Goal: Task Accomplishment & Management: Complete application form

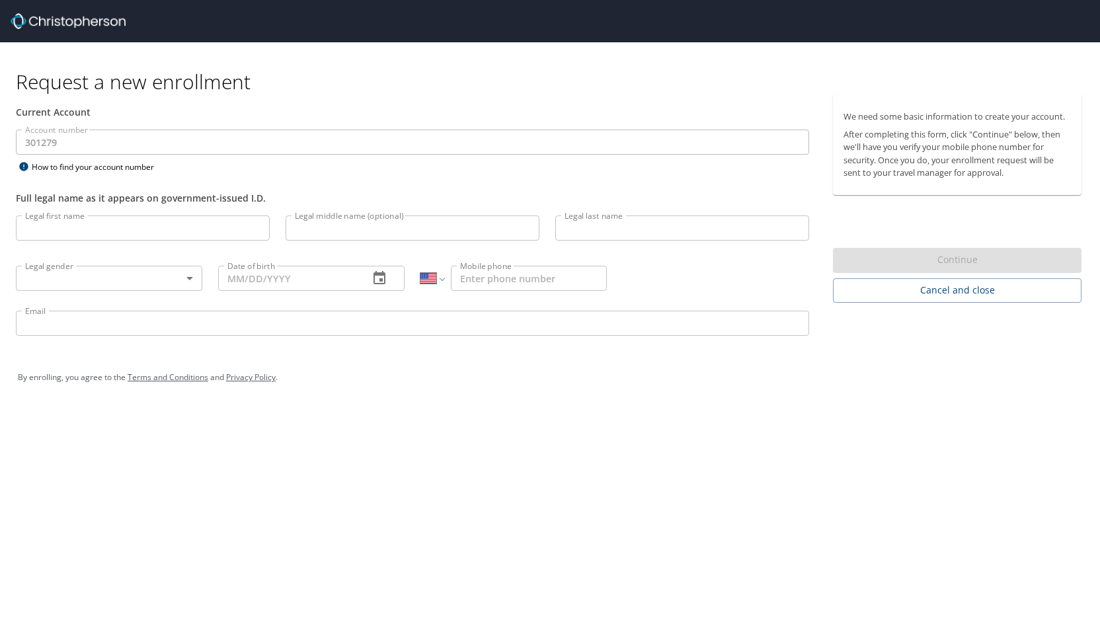
select select "US"
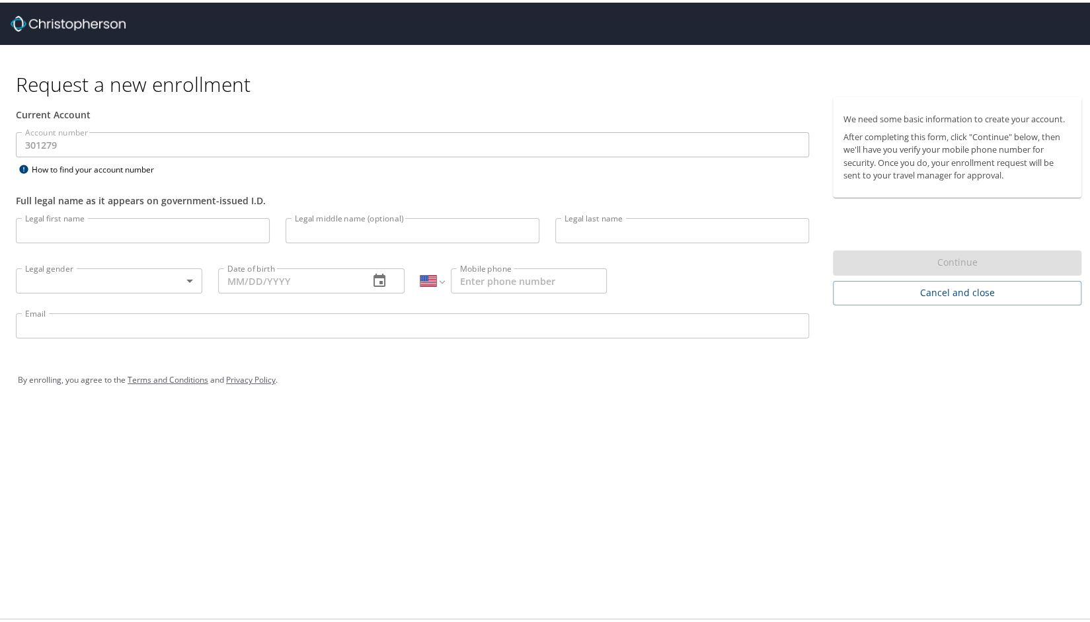
click at [96, 225] on input "Legal first name" at bounding box center [143, 227] width 254 height 25
type input "Suan"
type input "M"
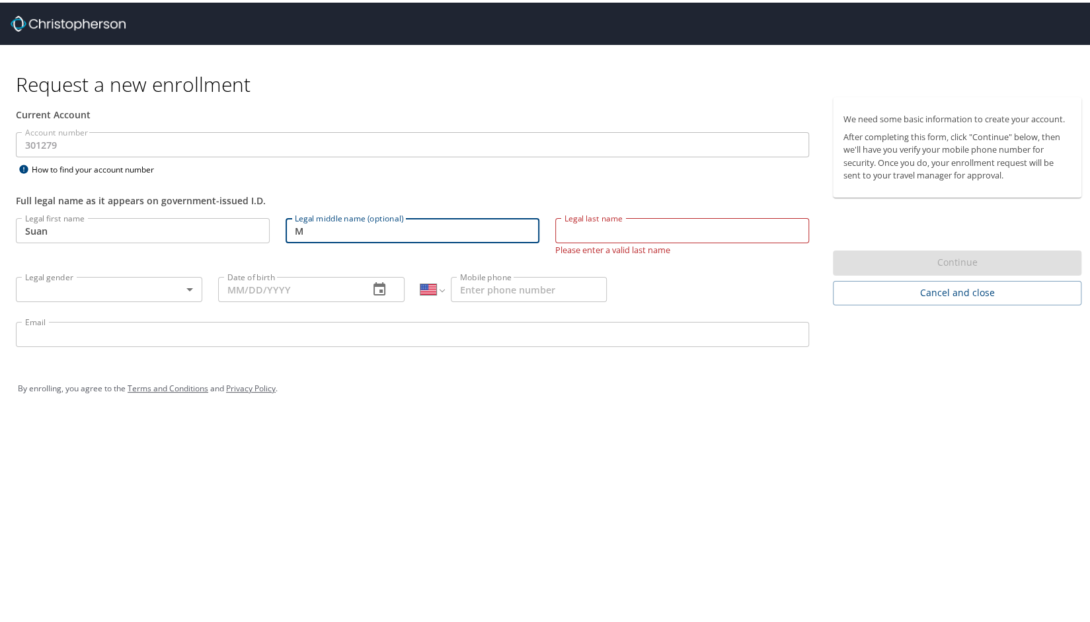
click at [338, 230] on input "M" at bounding box center [412, 227] width 254 height 25
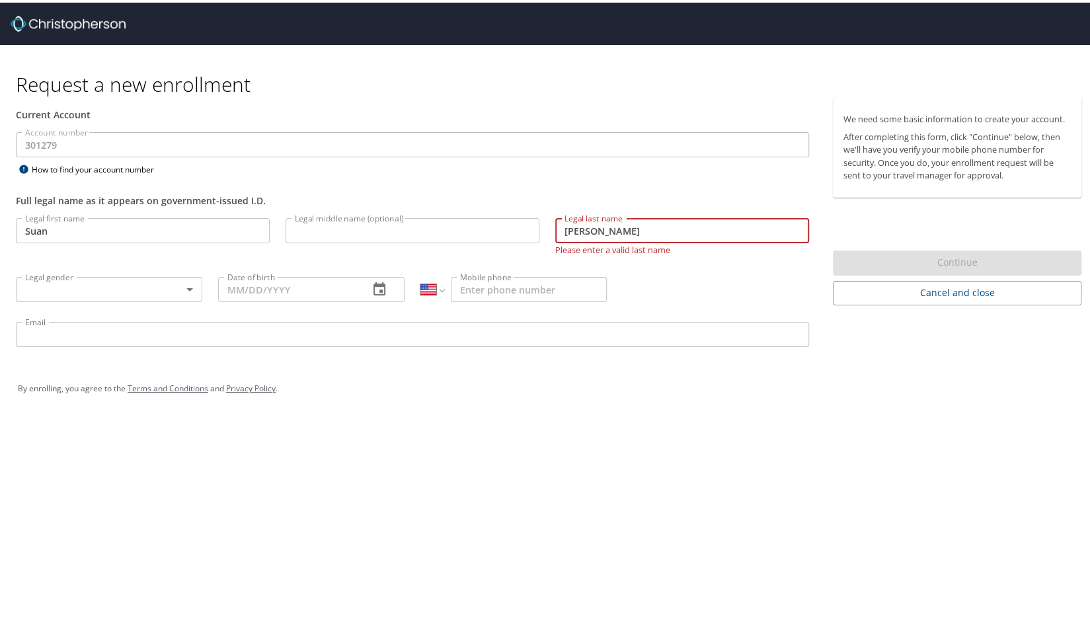
type input "[PERSON_NAME]"
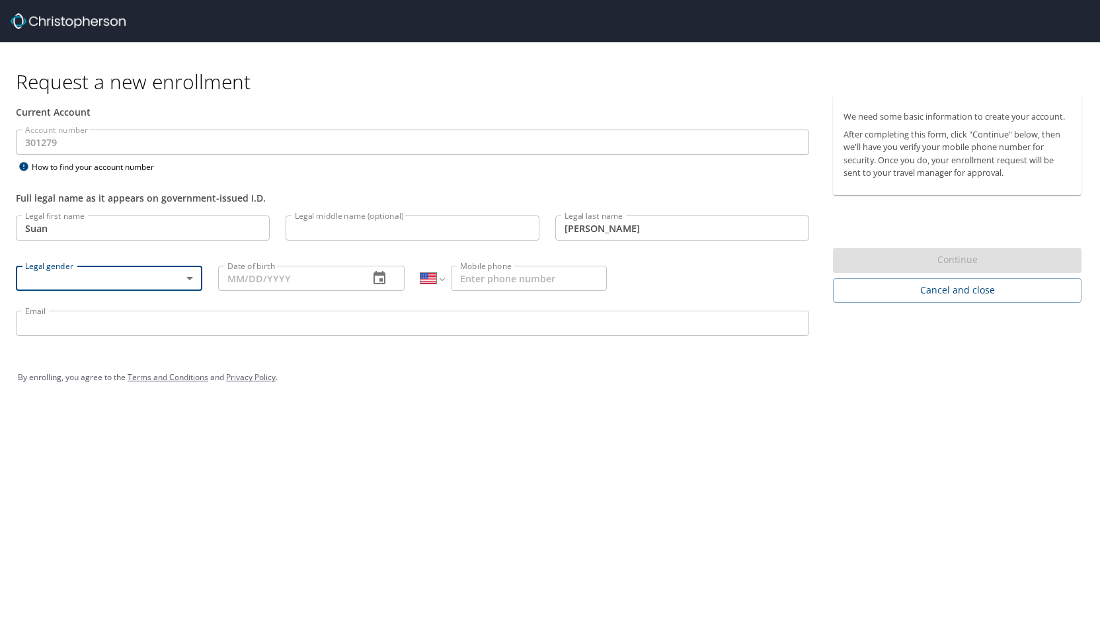
click at [189, 278] on body "Request a new enrollment Current Account Account number 301279 Account number H…" at bounding box center [550, 311] width 1100 height 622
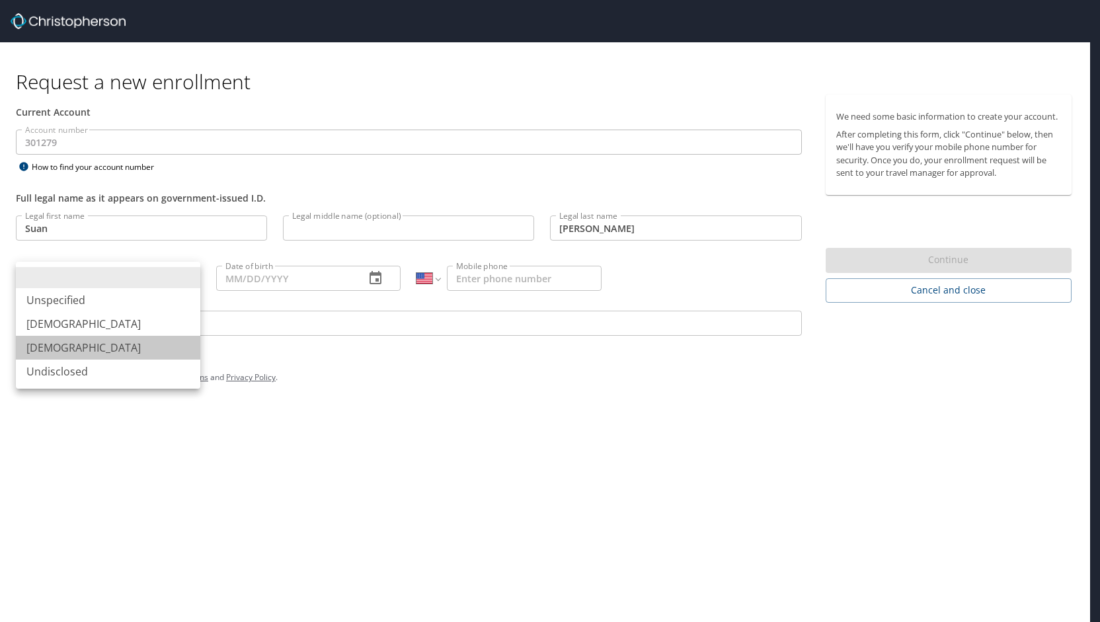
click at [164, 352] on li "[DEMOGRAPHIC_DATA]" at bounding box center [108, 348] width 184 height 24
type input "[DEMOGRAPHIC_DATA]"
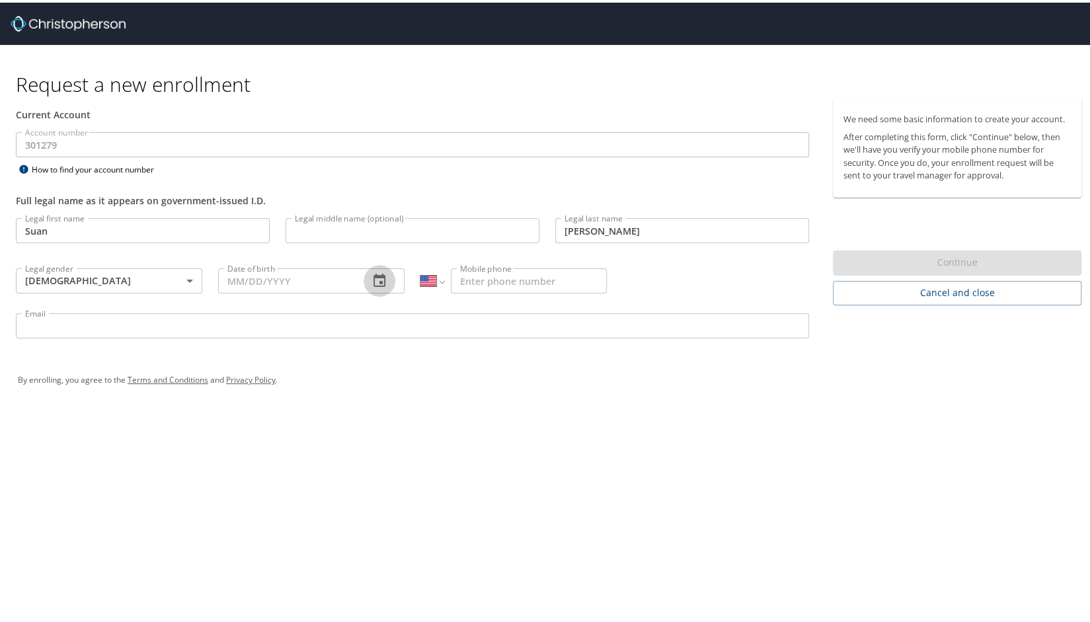
click at [373, 278] on icon "button" at bounding box center [379, 277] width 12 height 13
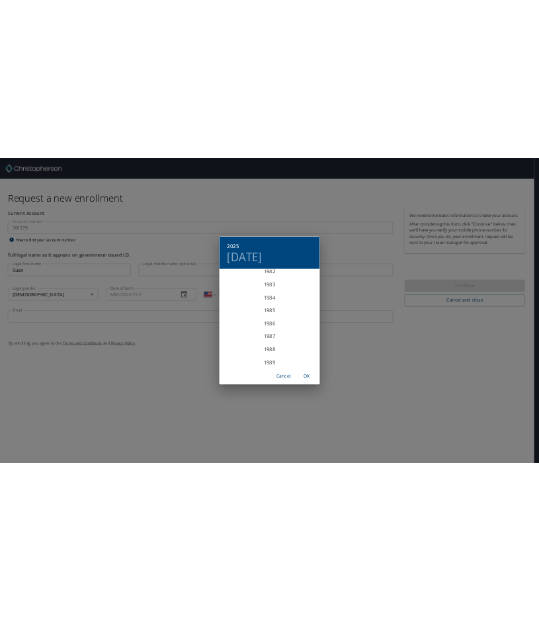
scroll to position [2204, 0]
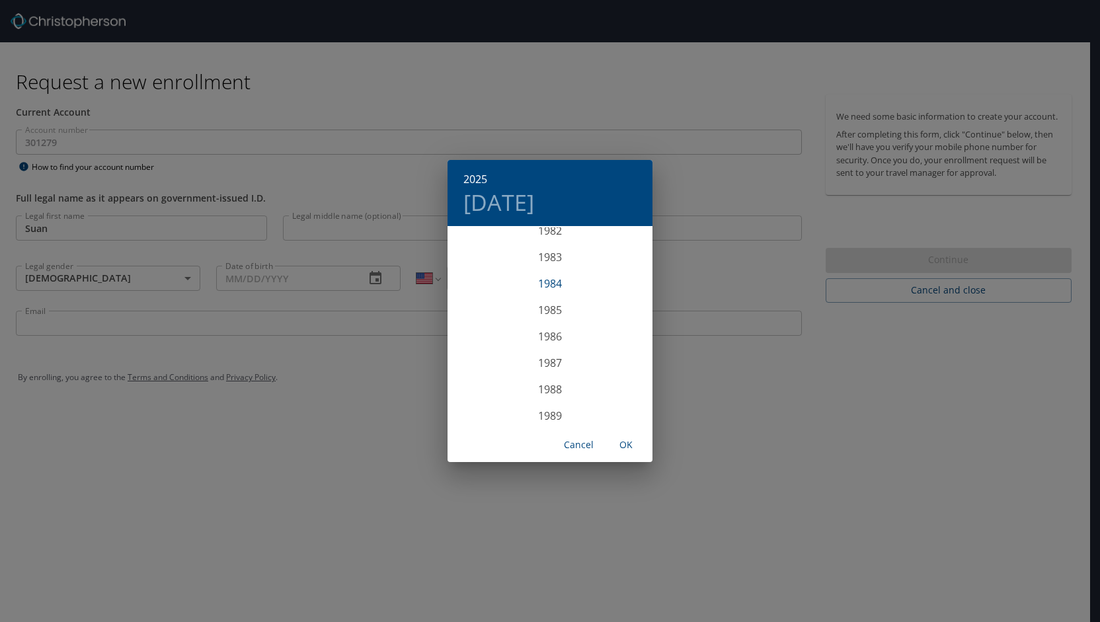
click at [548, 287] on div "1984" at bounding box center [549, 283] width 205 height 26
click at [619, 402] on div "Dec" at bounding box center [618, 401] width 68 height 50
click at [555, 371] on span "19" at bounding box center [550, 367] width 24 height 9
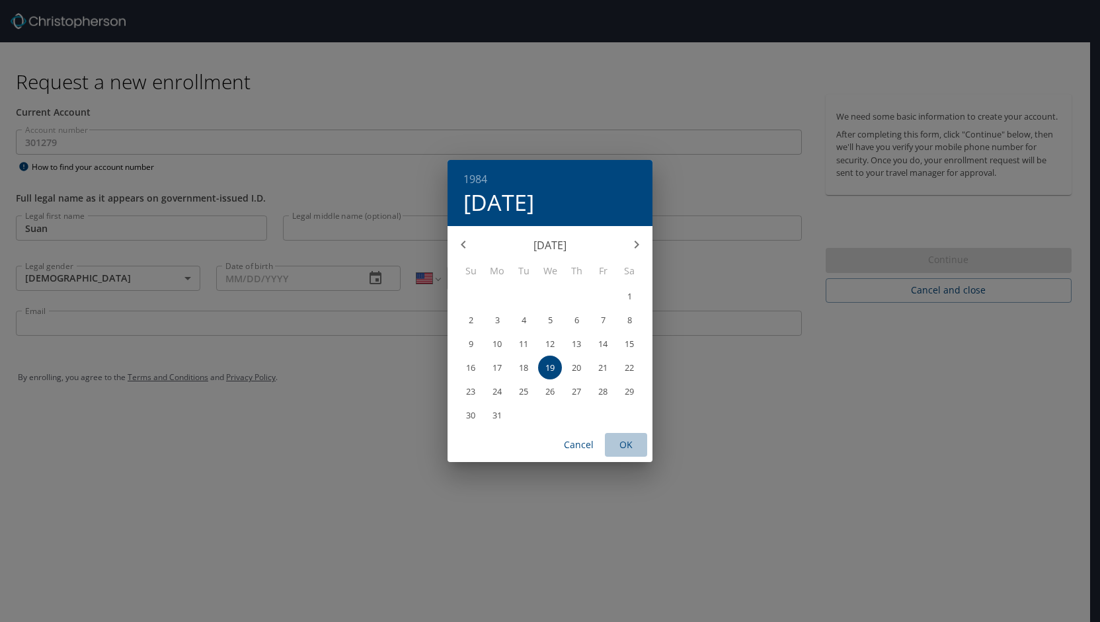
click at [628, 451] on span "OK" at bounding box center [626, 445] width 32 height 17
type input "[DATE]"
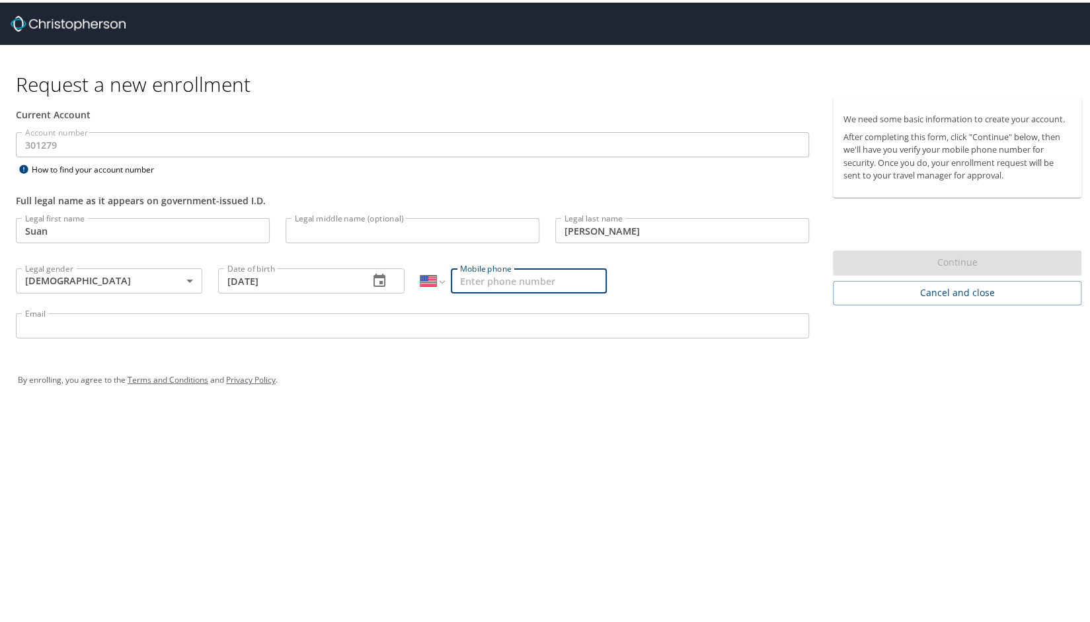
click at [531, 275] on input "Mobile phone" at bounding box center [529, 278] width 156 height 25
type input "[PHONE_NUMBER]"
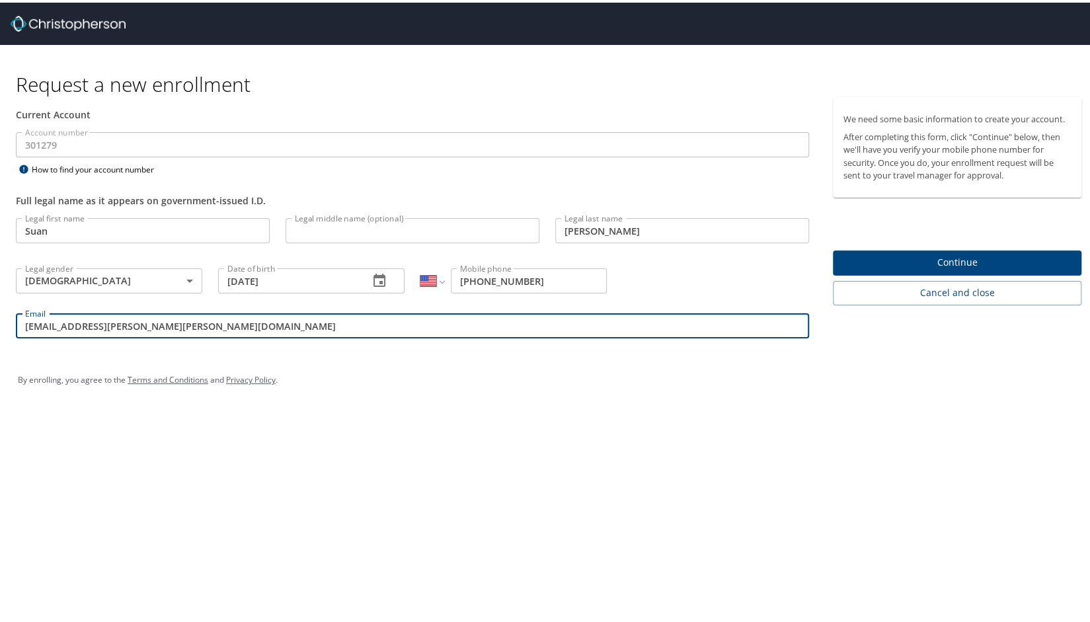
type input "[EMAIL_ADDRESS][PERSON_NAME][PERSON_NAME][DOMAIN_NAME]"
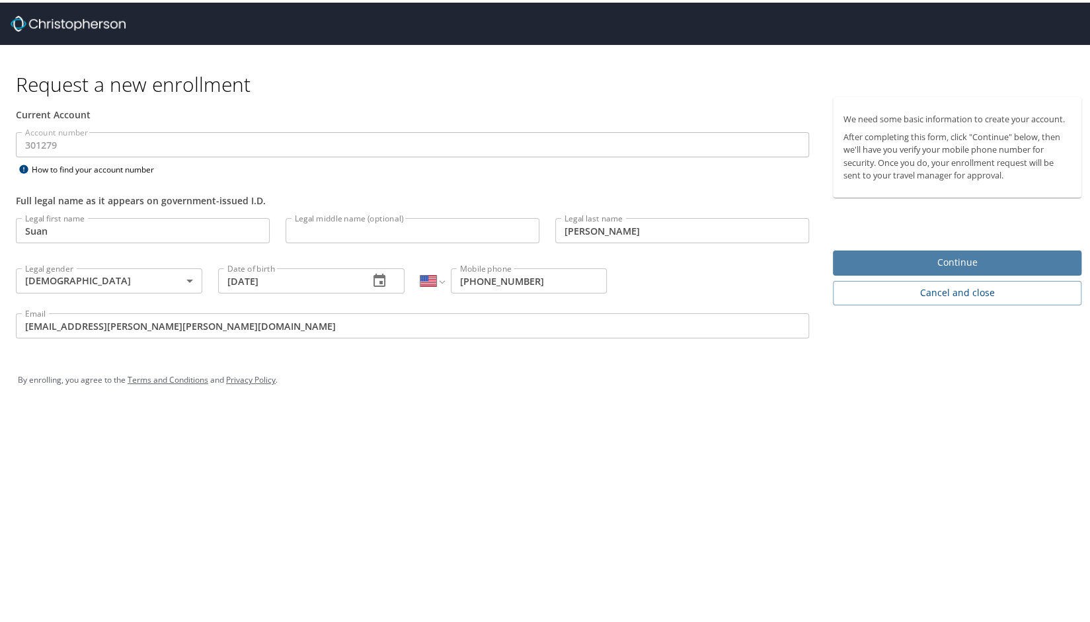
click at [957, 254] on span "Continue" at bounding box center [956, 260] width 227 height 17
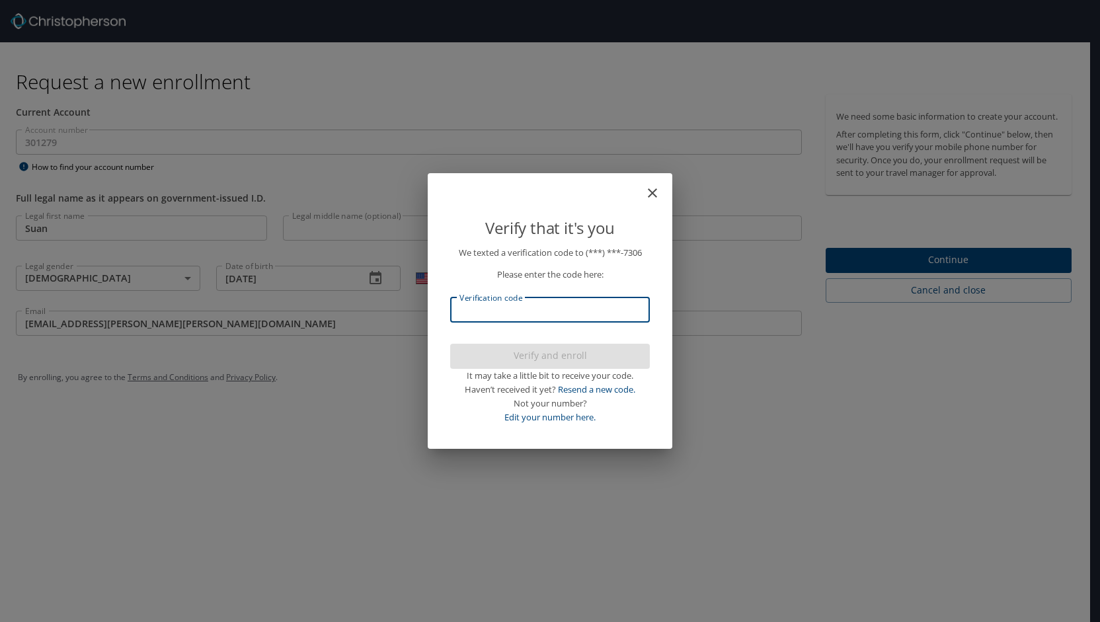
click at [528, 308] on input "Verification code" at bounding box center [550, 309] width 200 height 25
type input "9"
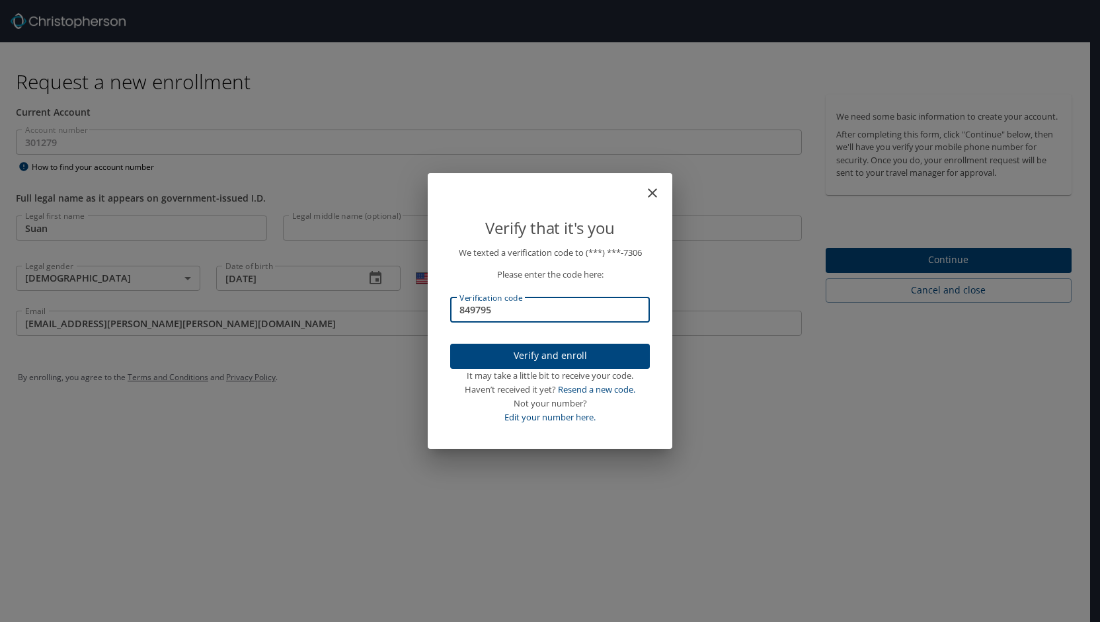
type input "849795"
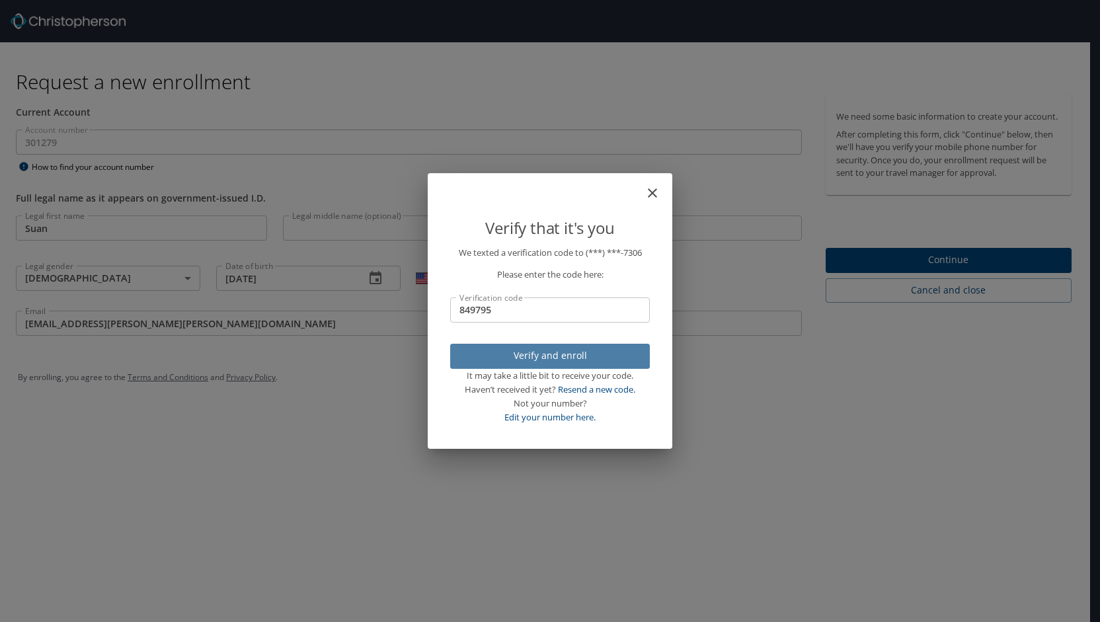
click at [526, 352] on span "Verify and enroll" at bounding box center [550, 356] width 178 height 17
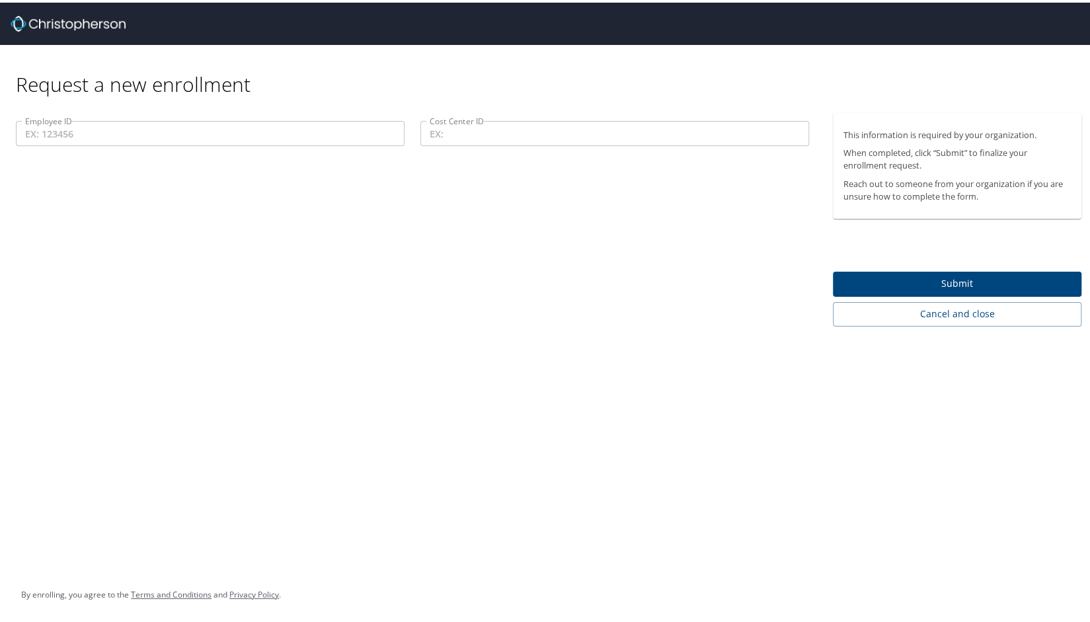
click at [203, 123] on input "Employee ID" at bounding box center [210, 130] width 389 height 25
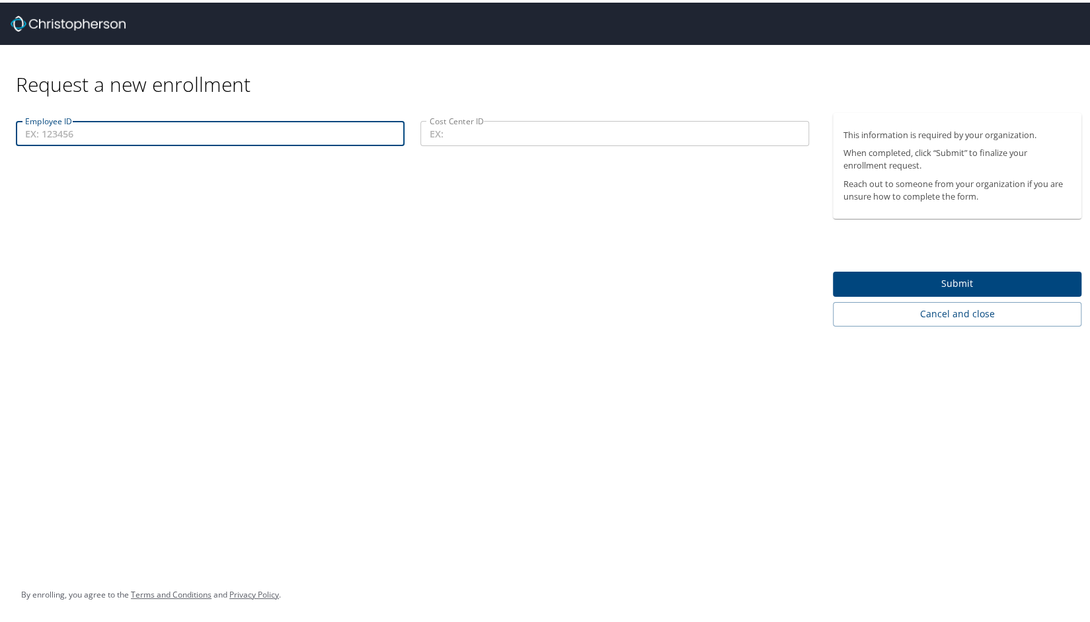
paste input "000278408"
type input "000278408"
click at [493, 133] on input "Cost Center ID" at bounding box center [614, 130] width 389 height 25
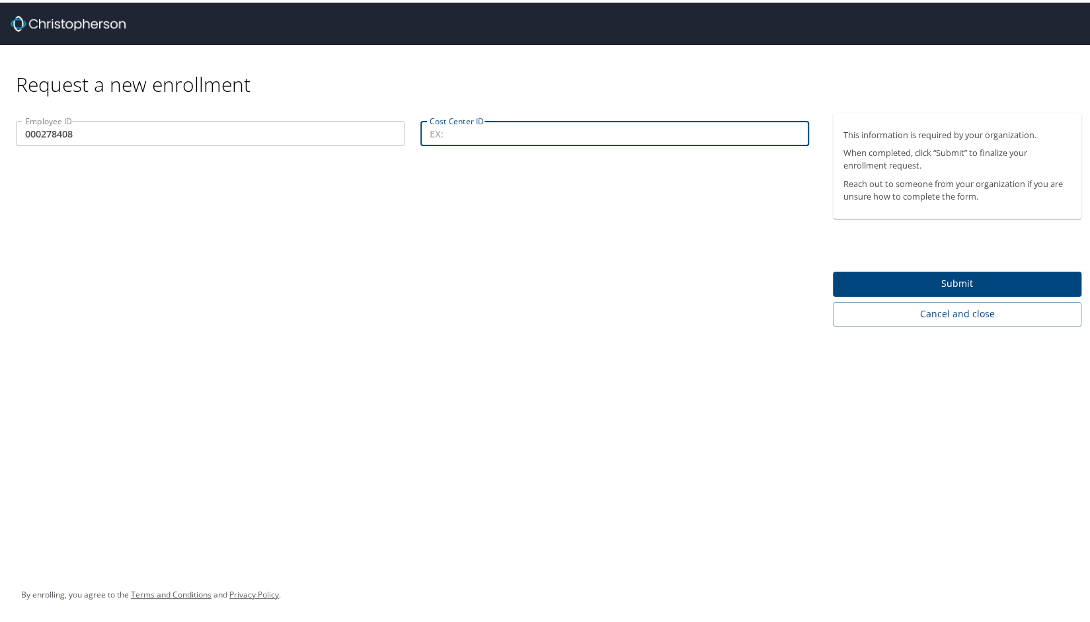
paste input "Organization ID SO100257"
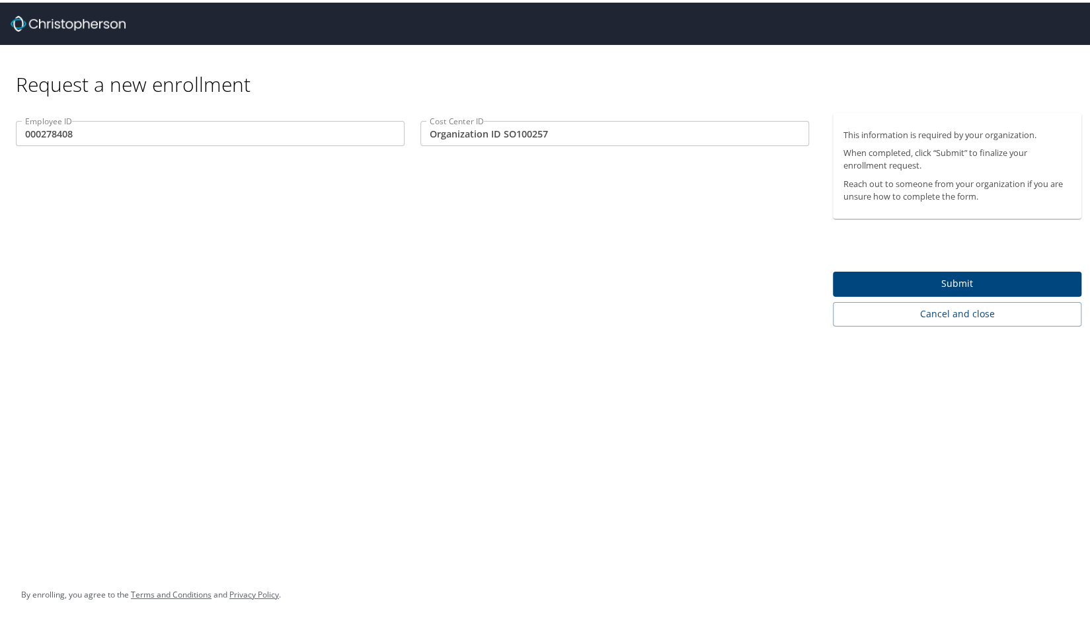
click at [600, 184] on div "Employee ID 000278408 Employee ID Cost Center ID Organization ID SO100257 Cost …" at bounding box center [412, 216] width 825 height 213
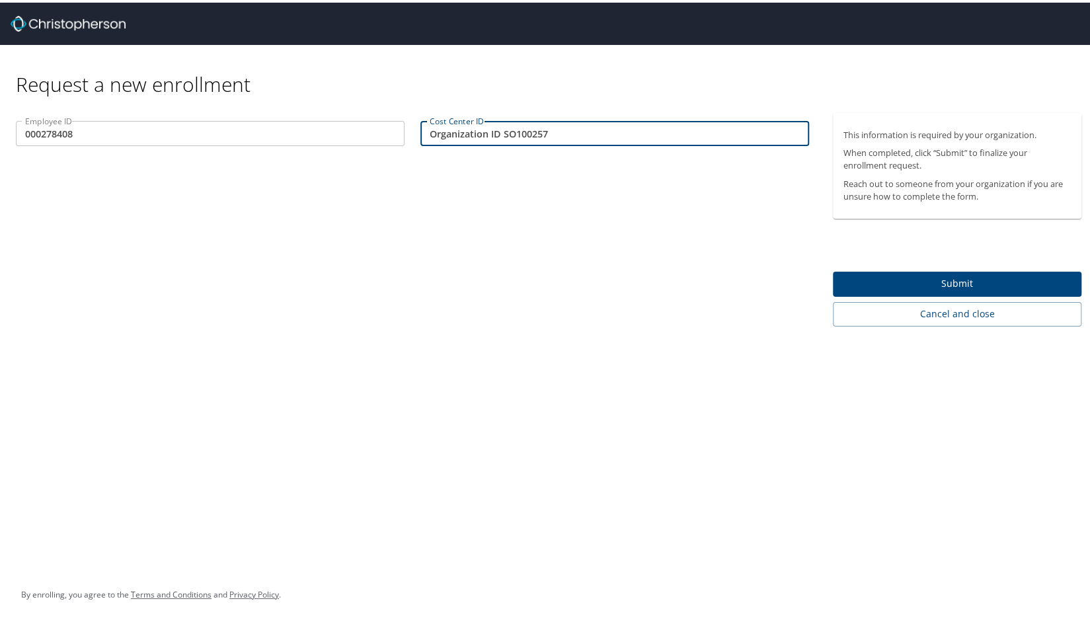
click at [502, 130] on input "Organization ID SO100257" at bounding box center [614, 130] width 389 height 25
click at [762, 121] on input "SO100257" at bounding box center [614, 130] width 389 height 25
paste input "CC1900"
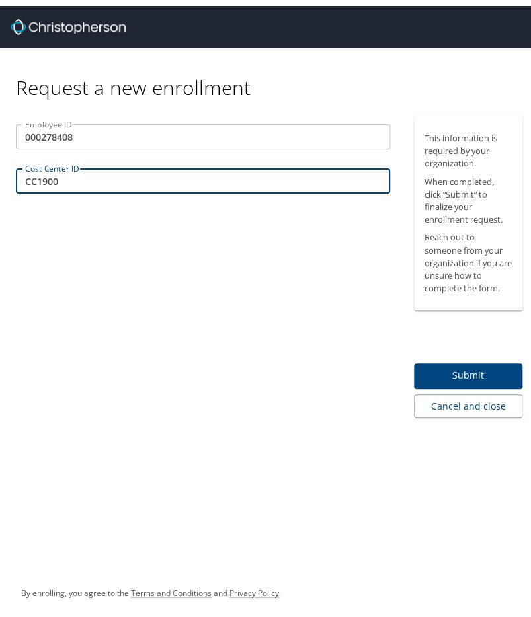
type input "CC1900"
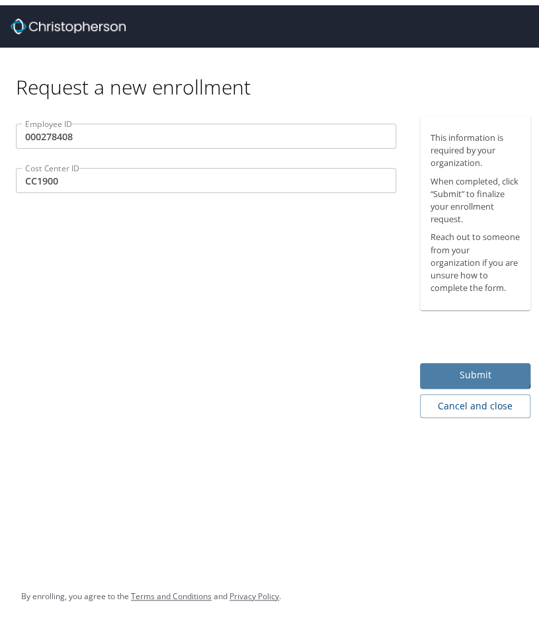
click at [465, 367] on span "Submit" at bounding box center [475, 369] width 90 height 17
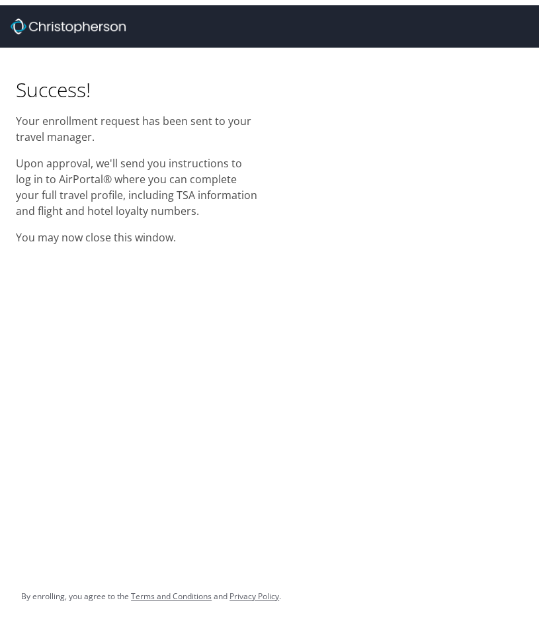
click at [315, 121] on div "Success! Your enrollment request has been sent to your travel manager. Upon app…" at bounding box center [274, 145] width 548 height 206
